Goal: Task Accomplishment & Management: Manage account settings

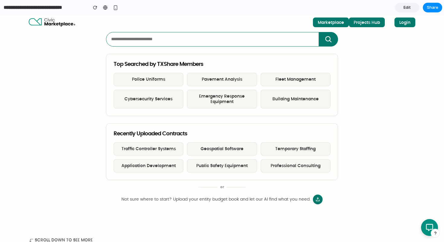
click at [404, 5] on span "Edit" at bounding box center [407, 8] width 7 height 6
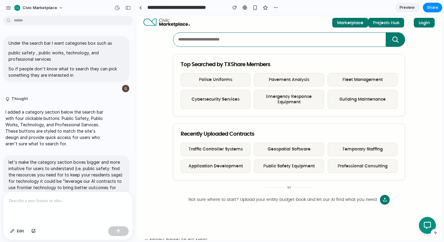
scroll to position [276, 0]
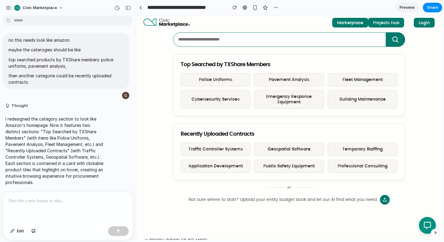
click at [44, 210] on div at bounding box center [67, 208] width 129 height 32
click at [86, 201] on p "**********" at bounding box center [68, 200] width 118 height 7
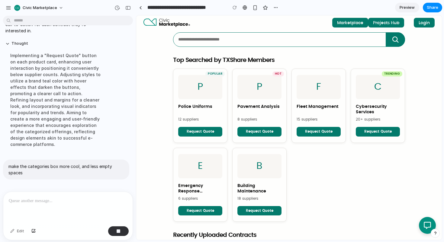
scroll to position [655, 0]
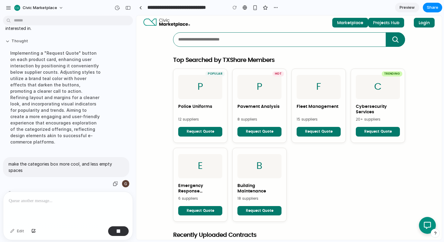
drag, startPoint x: 76, startPoint y: 170, endPoint x: 88, endPoint y: 31, distance: 138.7
click at [76, 163] on div "make the categories box more cool, and less empty spaces" at bounding box center [66, 172] width 126 height 31
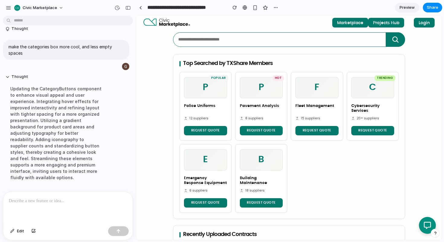
scroll to position [737, 0]
